Goal: Answer question/provide support: Share knowledge or assist other users

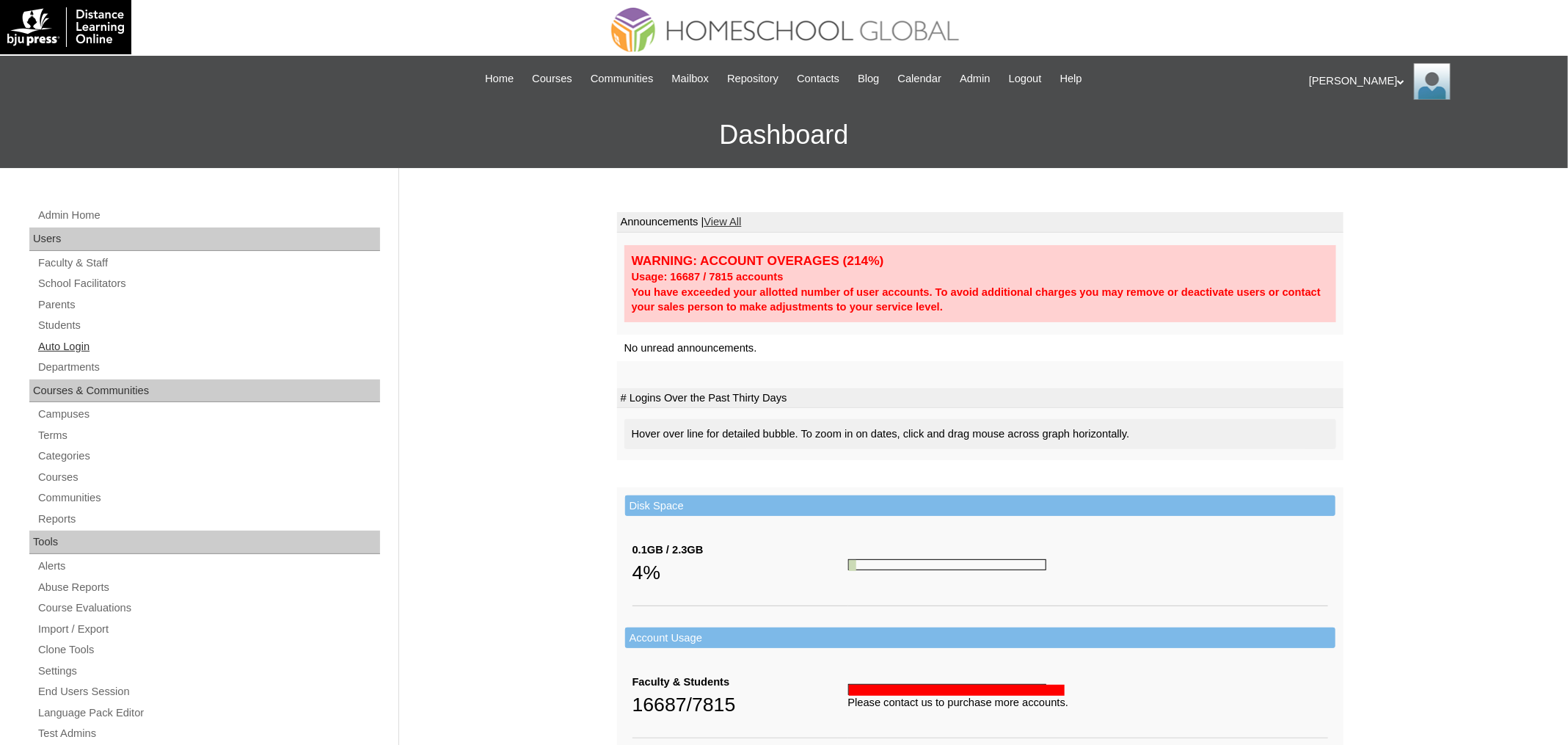
click at [75, 341] on link "Auto Login" at bounding box center [208, 347] width 343 height 18
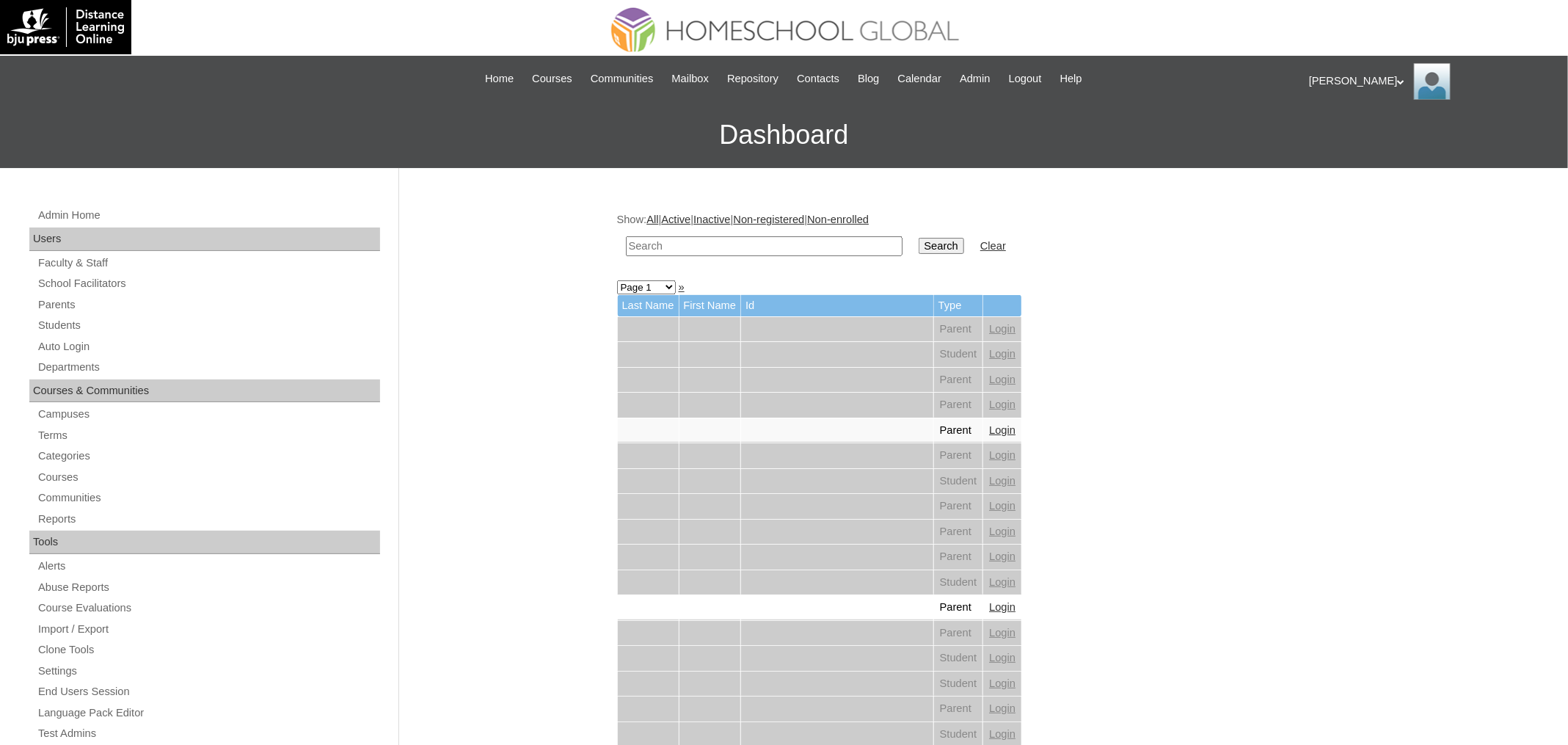
click at [685, 244] on input "text" at bounding box center [764, 247] width 277 height 20
paste input "Isabella Catherine"
type input "Isabella Catherine"
click at [919, 237] on input "Search" at bounding box center [942, 246] width 46 height 16
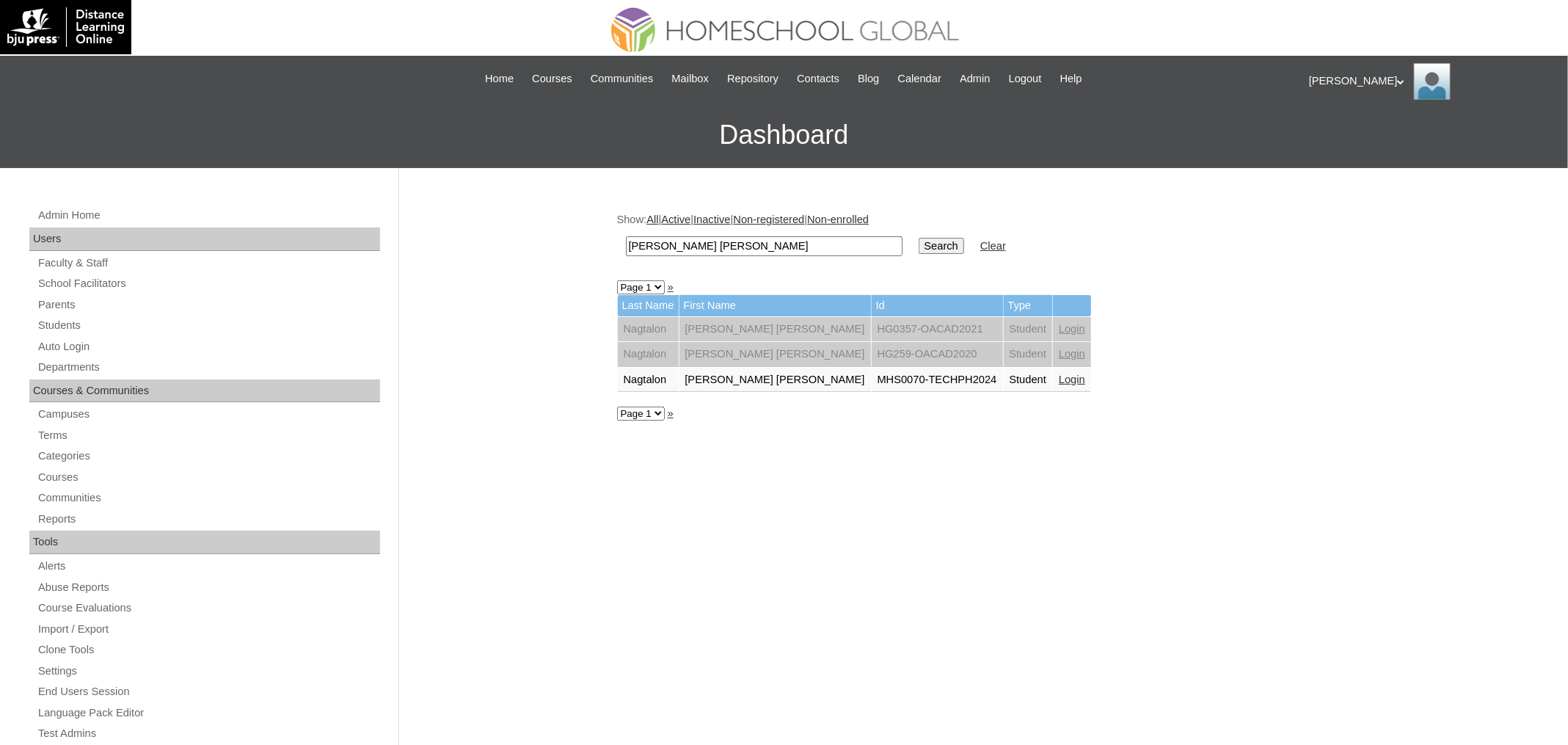
click at [1059, 373] on link "Login" at bounding box center [1071, 379] width 26 height 12
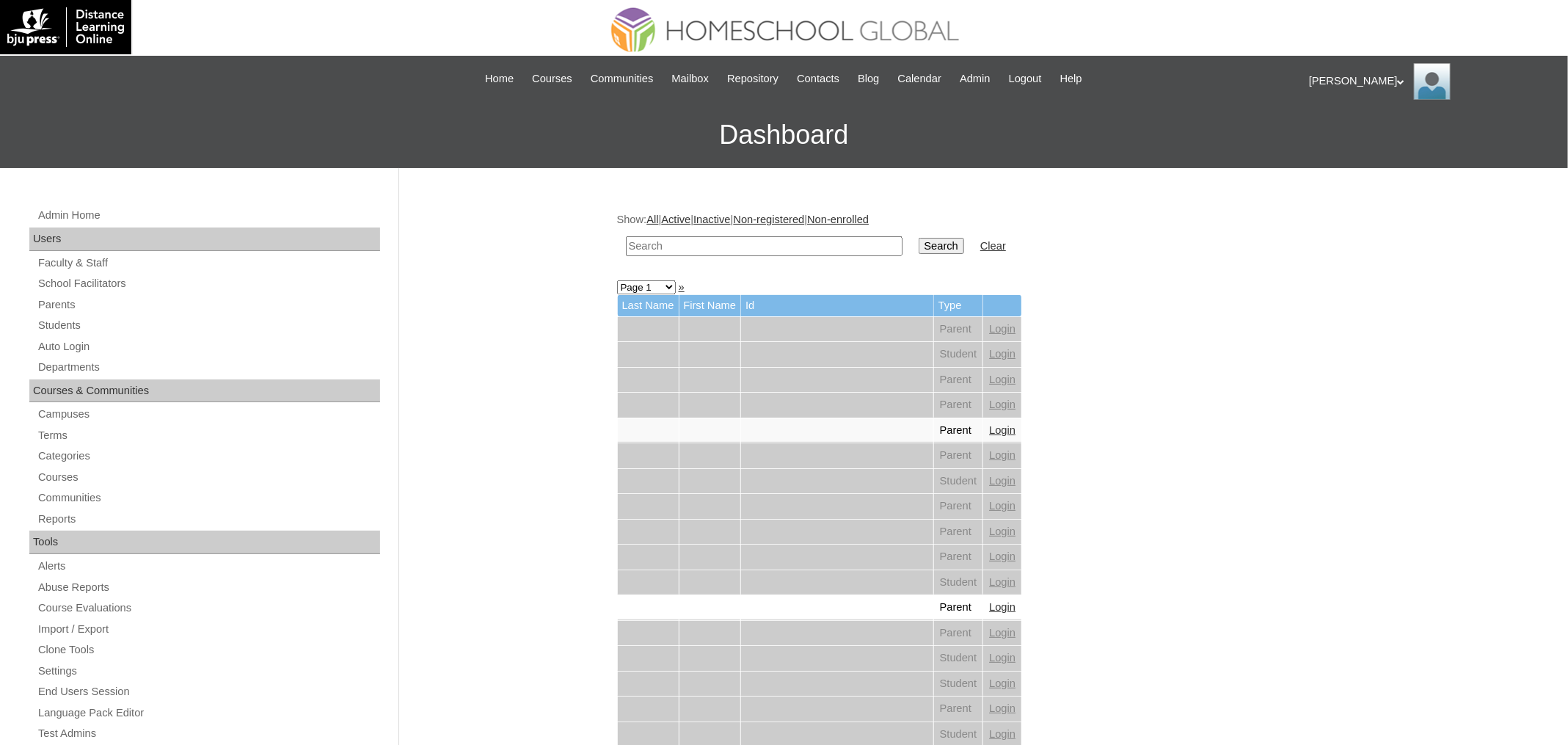
click at [801, 242] on input "text" at bounding box center [764, 247] width 277 height 20
paste input "Coleen Bernadette"
type input "Coleen Bernadette"
click at [919, 237] on input "Search" at bounding box center [942, 246] width 46 height 16
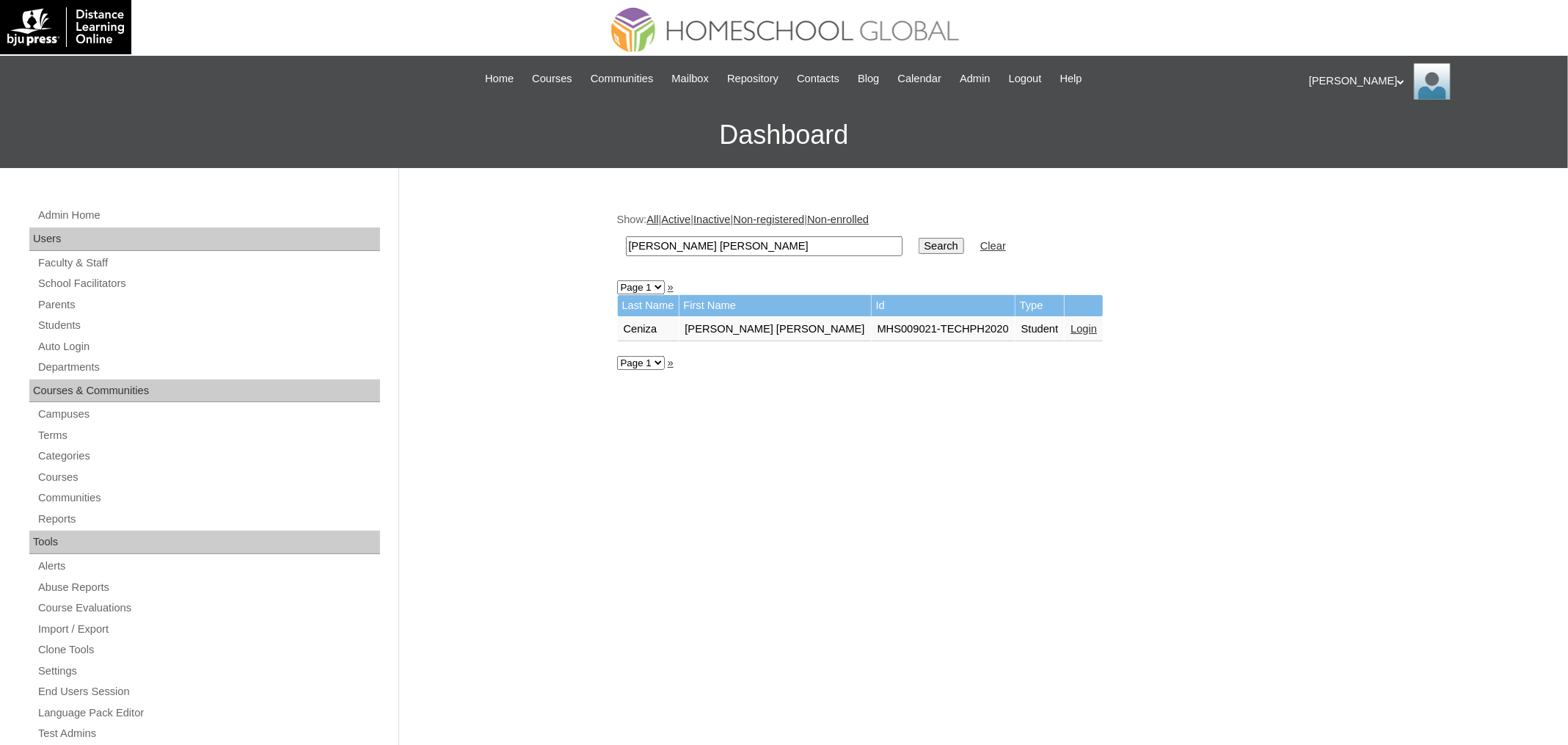
click at [1071, 323] on link "Login" at bounding box center [1083, 329] width 26 height 12
